Goal: Transaction & Acquisition: Purchase product/service

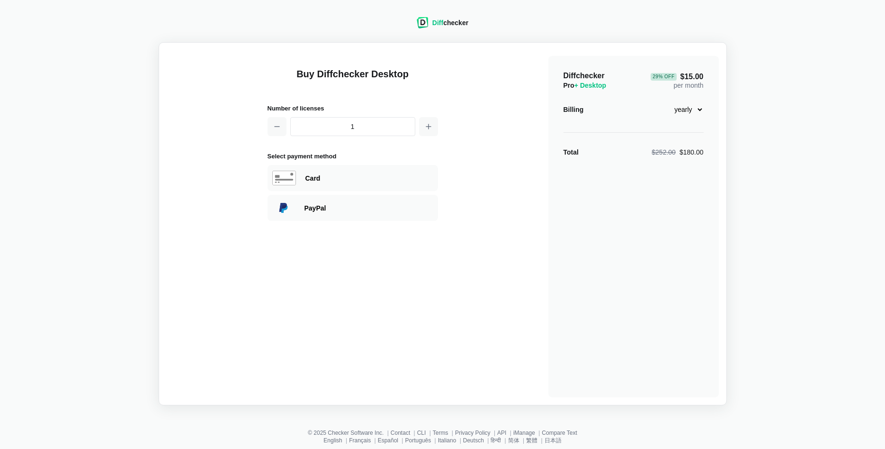
click at [663, 101] on select "monthly yearly" at bounding box center [683, 109] width 41 height 16
select select "desktop-monthly-21"
click option "monthly" at bounding box center [0, 0] width 0 height 0
drag, startPoint x: 699, startPoint y: 109, endPoint x: 661, endPoint y: 141, distance: 49.1
click at [409, 202] on div "PayPal" at bounding box center [353, 208] width 171 height 26
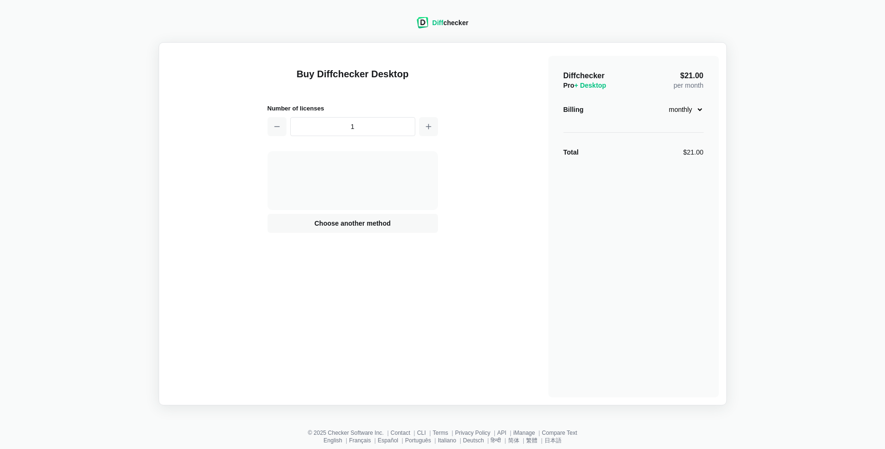
click at [391, 179] on div at bounding box center [353, 179] width 133 height 18
click at [454, 159] on div "Buy Diffchecker Desktop Number of licenses 1 Visa MasterCard Union Pay American…" at bounding box center [443, 223] width 552 height 347
click at [407, 217] on button "Choose another method" at bounding box center [353, 223] width 171 height 19
click at [391, 210] on div "PayPal" at bounding box center [369, 207] width 129 height 9
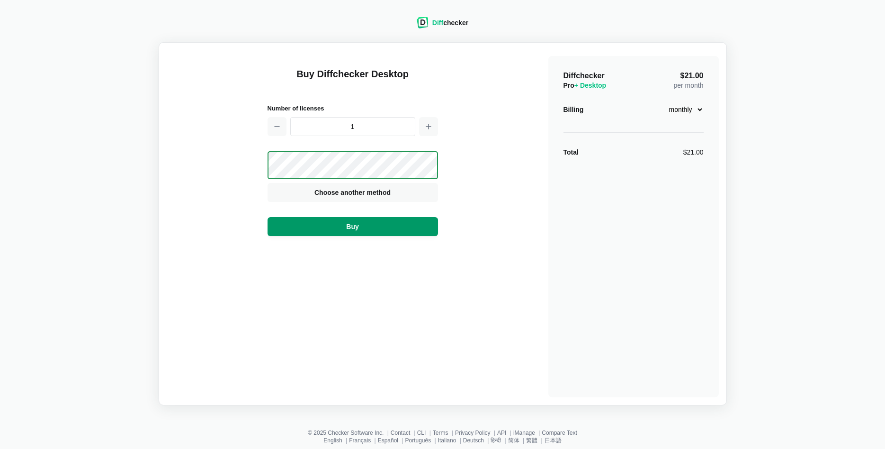
click at [411, 221] on button "Buy" at bounding box center [353, 226] width 171 height 19
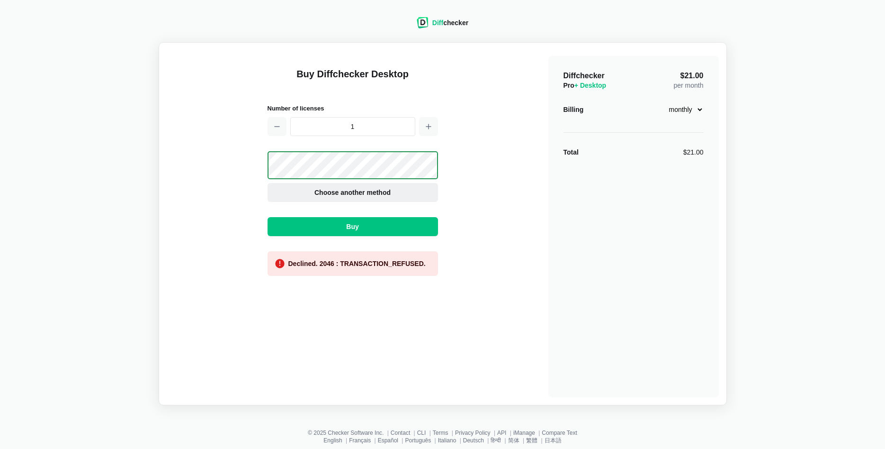
click at [386, 193] on span "Choose another method" at bounding box center [353, 192] width 80 height 9
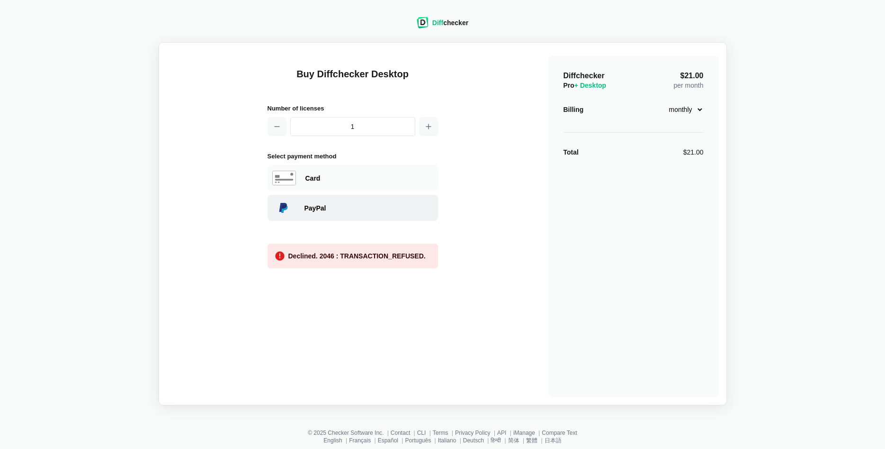
click at [364, 206] on div "PayPal" at bounding box center [369, 207] width 129 height 9
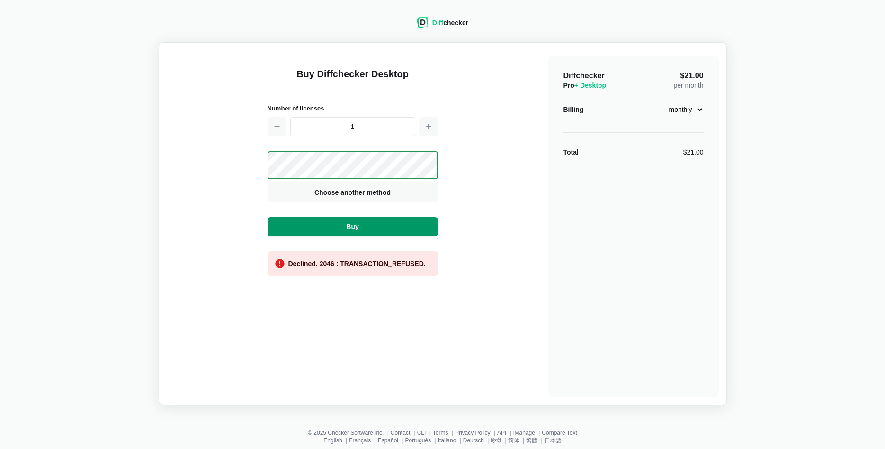
click at [397, 228] on button "Buy" at bounding box center [353, 226] width 171 height 19
click at [763, 139] on div "Diff checker Buy Diffchecker Desktop Number of licenses 1 Visa MasterCard Union…" at bounding box center [443, 205] width 874 height 399
click at [455, 22] on div "Diff checker" at bounding box center [451, 22] width 36 height 9
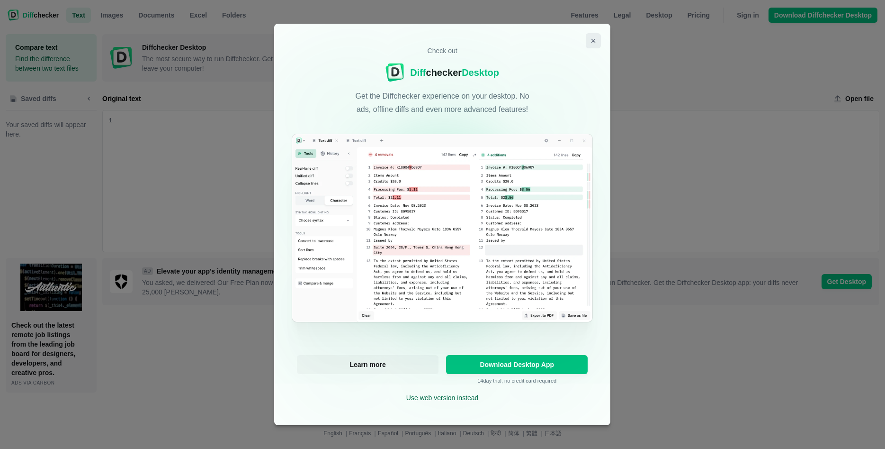
click at [594, 43] on icon "Close modal" at bounding box center [594, 41] width 8 height 8
